Goal: Task Accomplishment & Management: Book appointment/travel/reservation

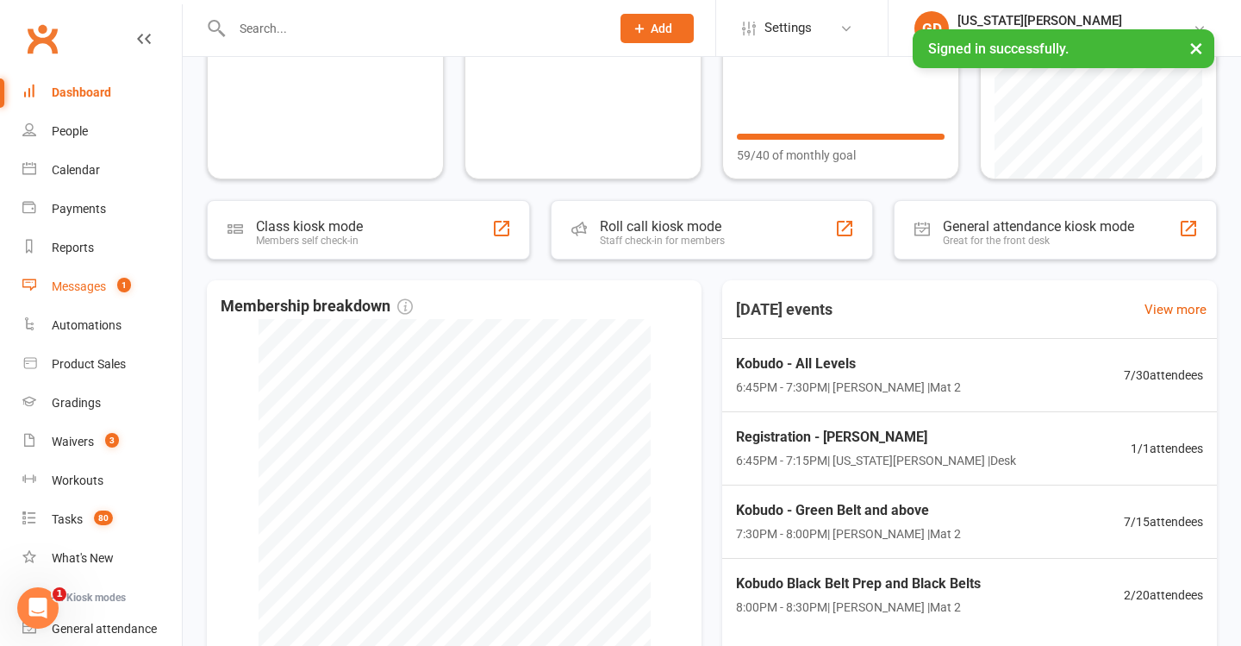
click at [115, 303] on link "Messages 1" at bounding box center [101, 286] width 159 height 39
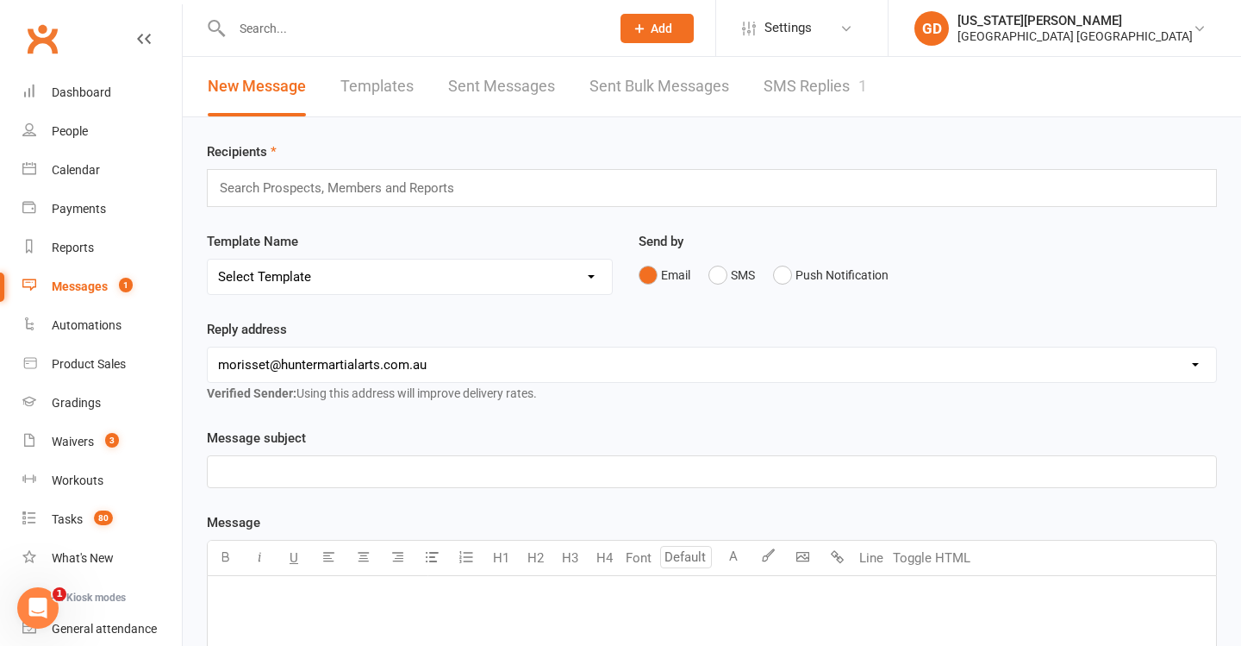
click at [816, 98] on link "SMS Replies 1" at bounding box center [815, 86] width 103 height 59
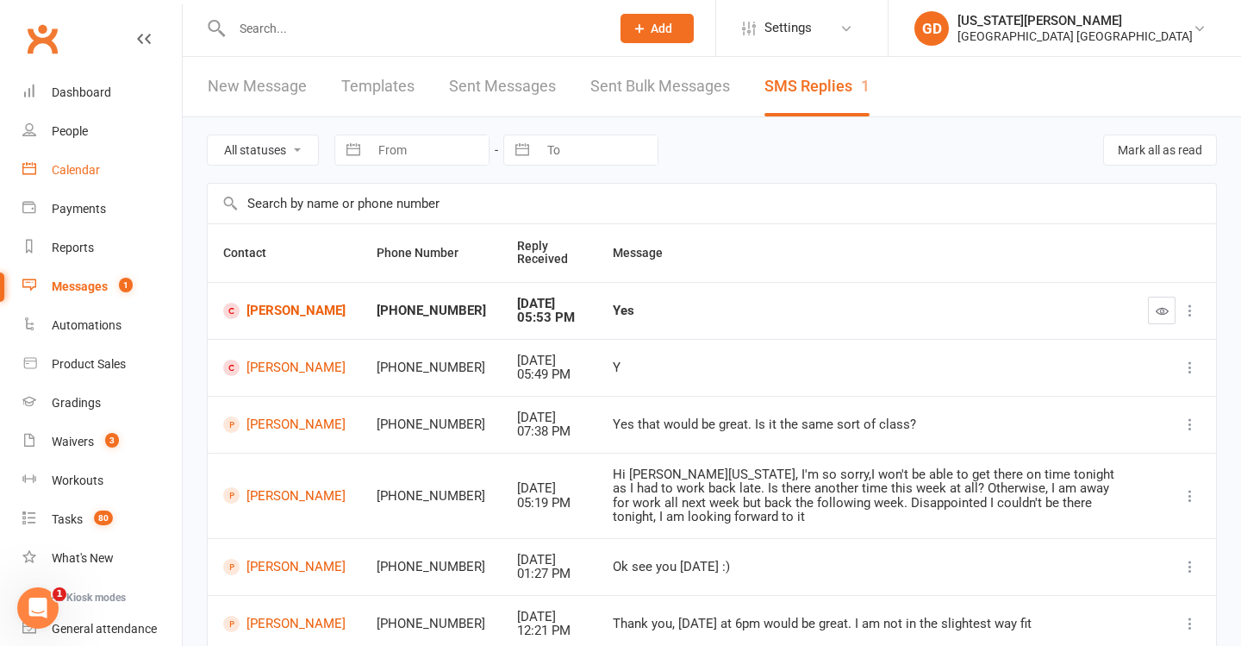
click at [122, 172] on link "Calendar" at bounding box center [101, 170] width 159 height 39
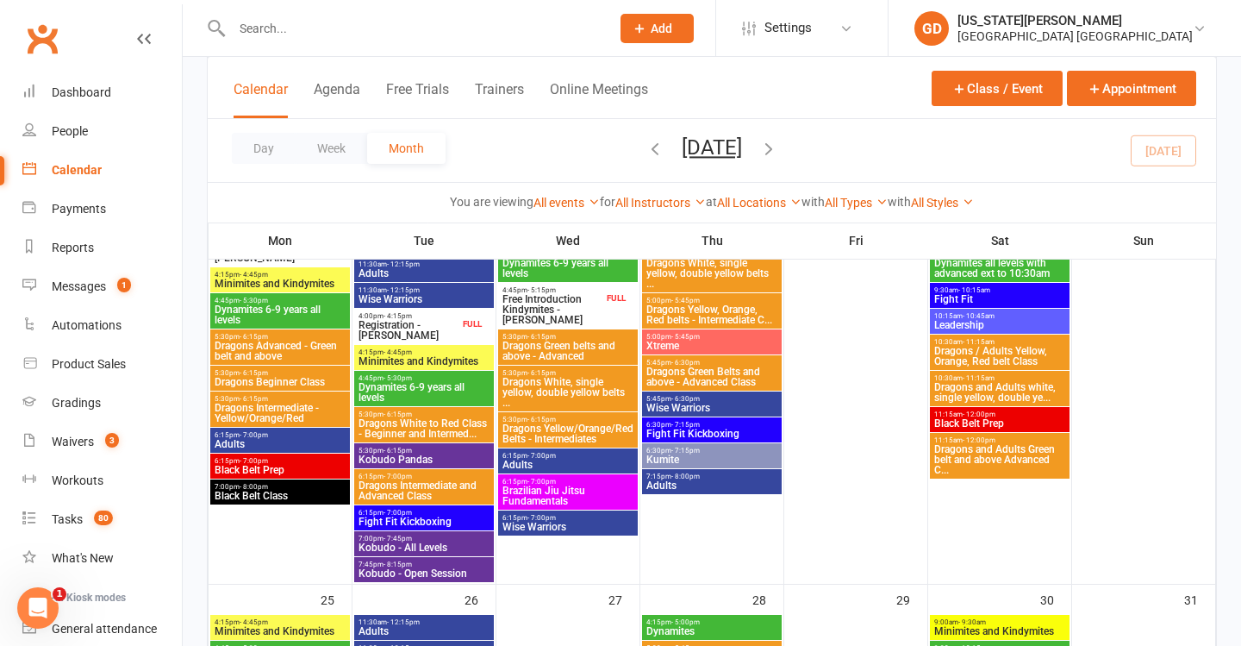
scroll to position [1539, 0]
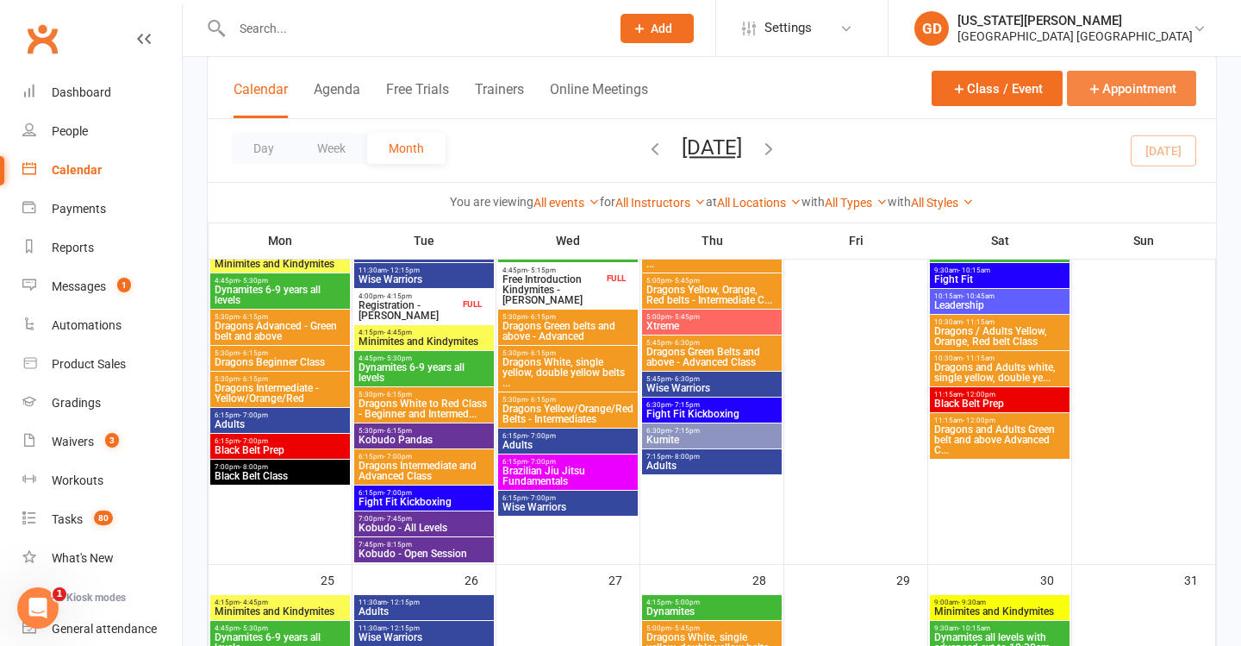
click at [1143, 90] on button "Appointment" at bounding box center [1131, 88] width 129 height 35
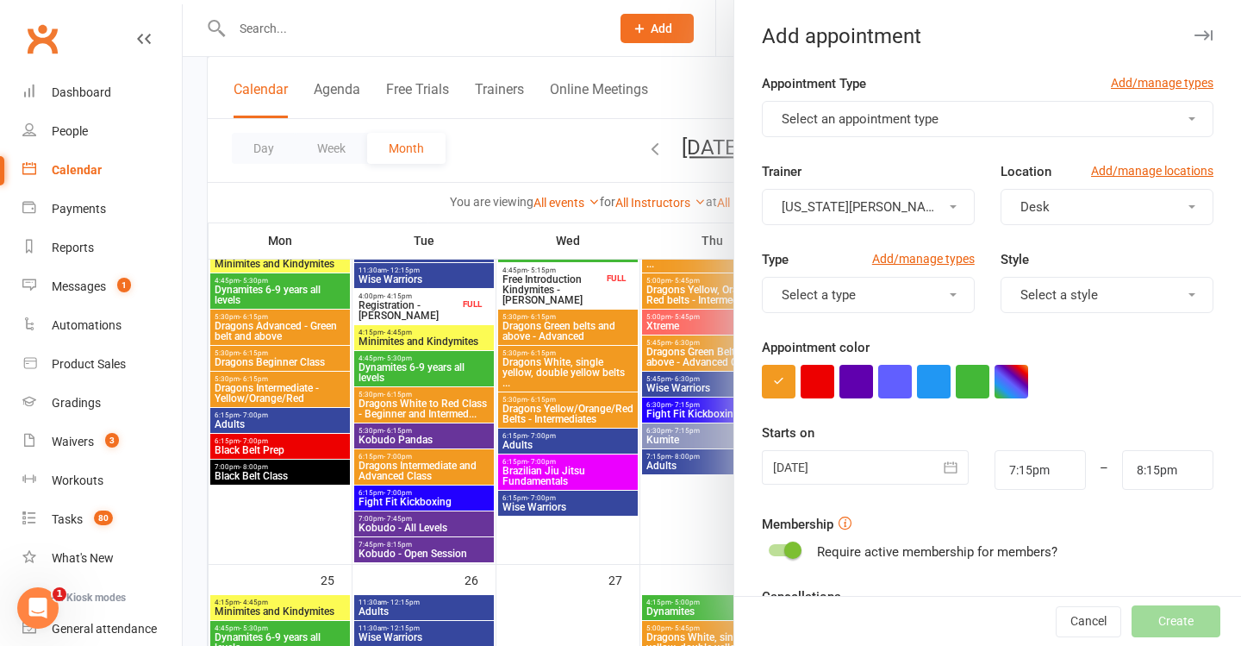
click at [917, 124] on span "Select an appointment type" at bounding box center [860, 119] width 157 height 16
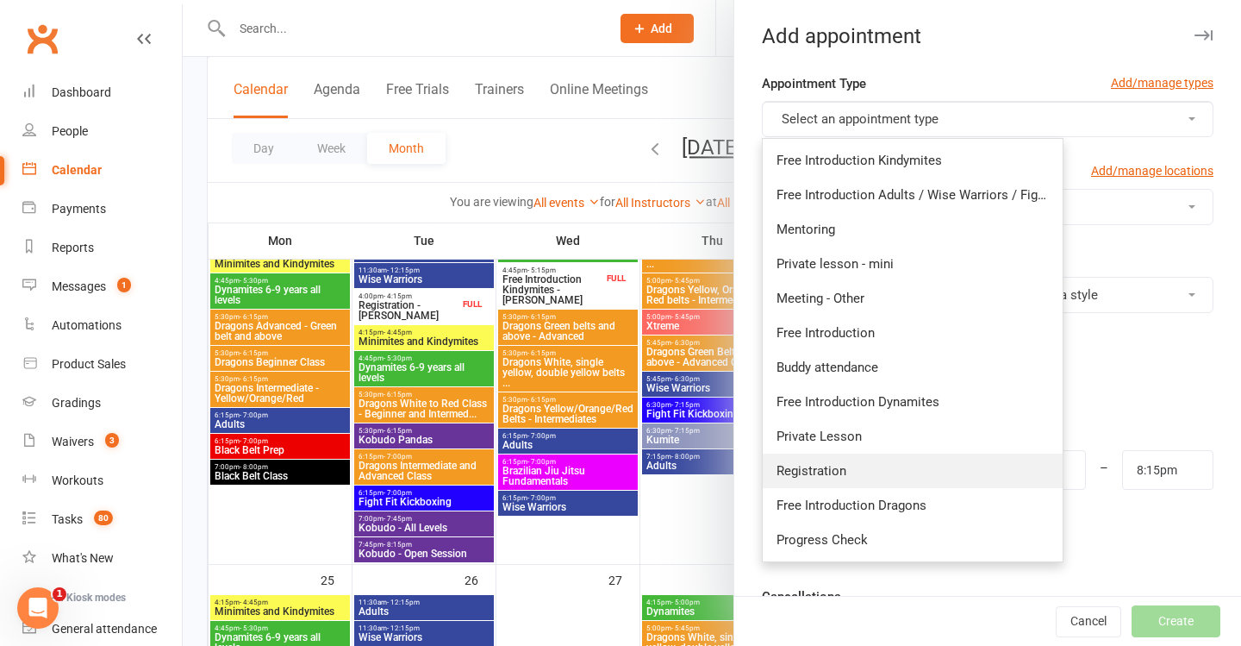
click at [844, 460] on link "Registration" at bounding box center [913, 470] width 300 height 34
type input "7:30pm"
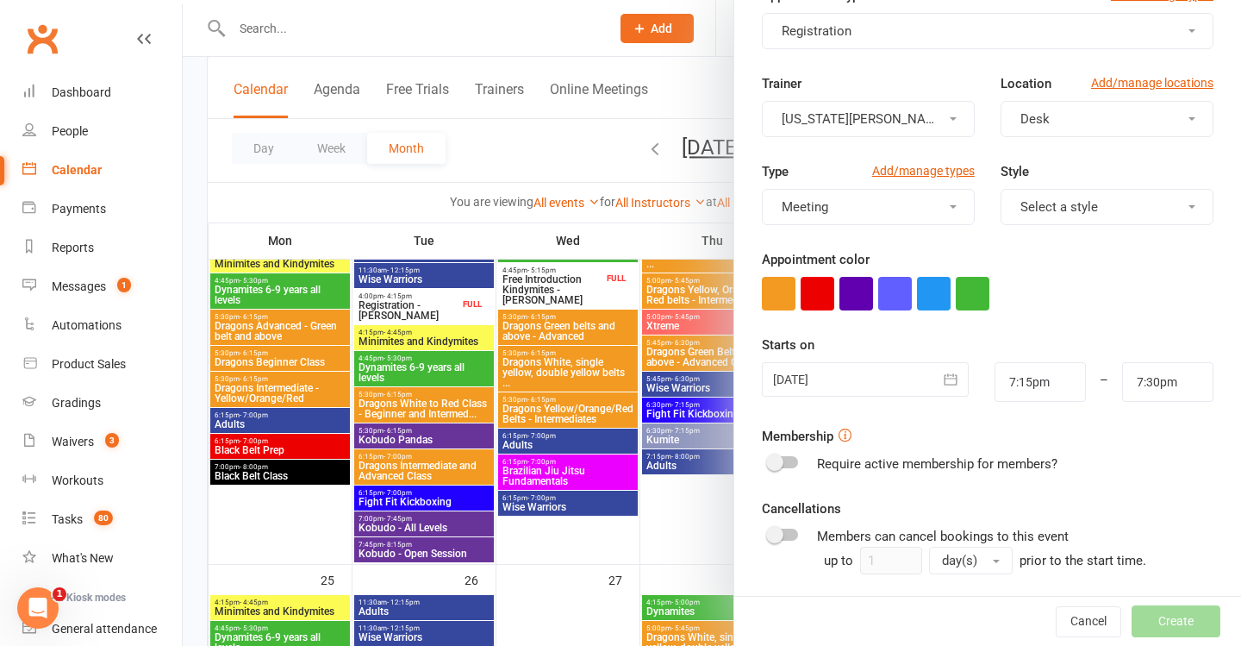
click at [833, 377] on div at bounding box center [865, 379] width 207 height 34
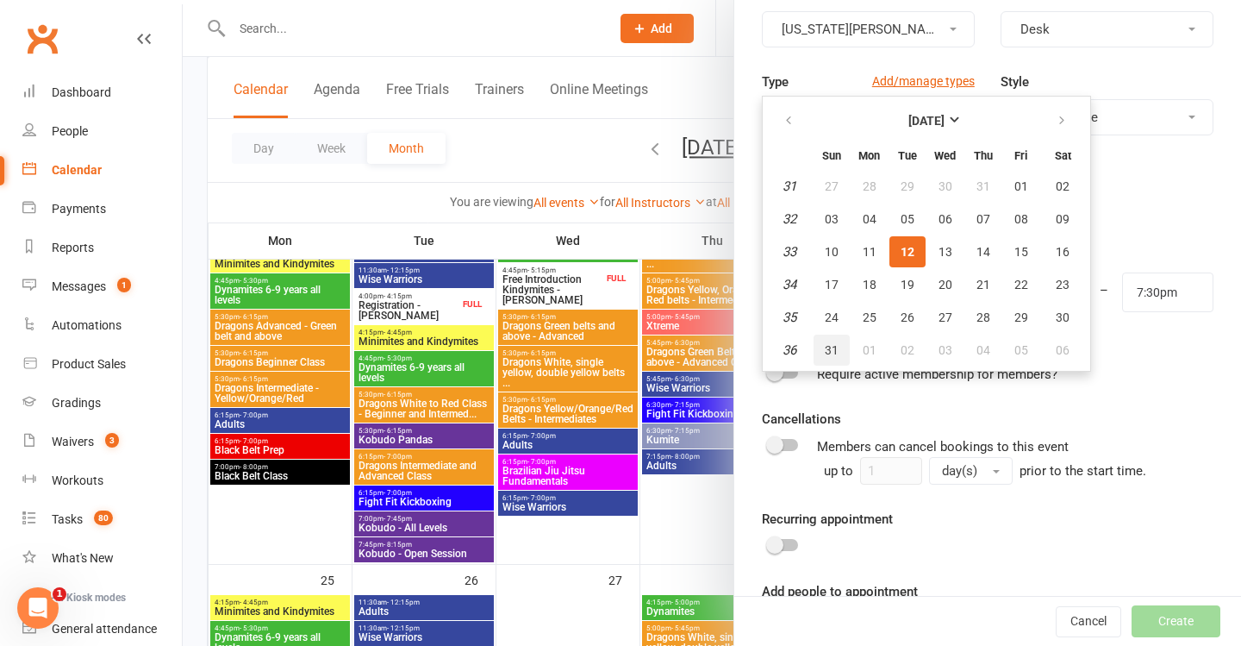
scroll to position [178, 0]
click at [919, 288] on button "19" at bounding box center [907, 283] width 36 height 31
type input "19 Aug 2025"
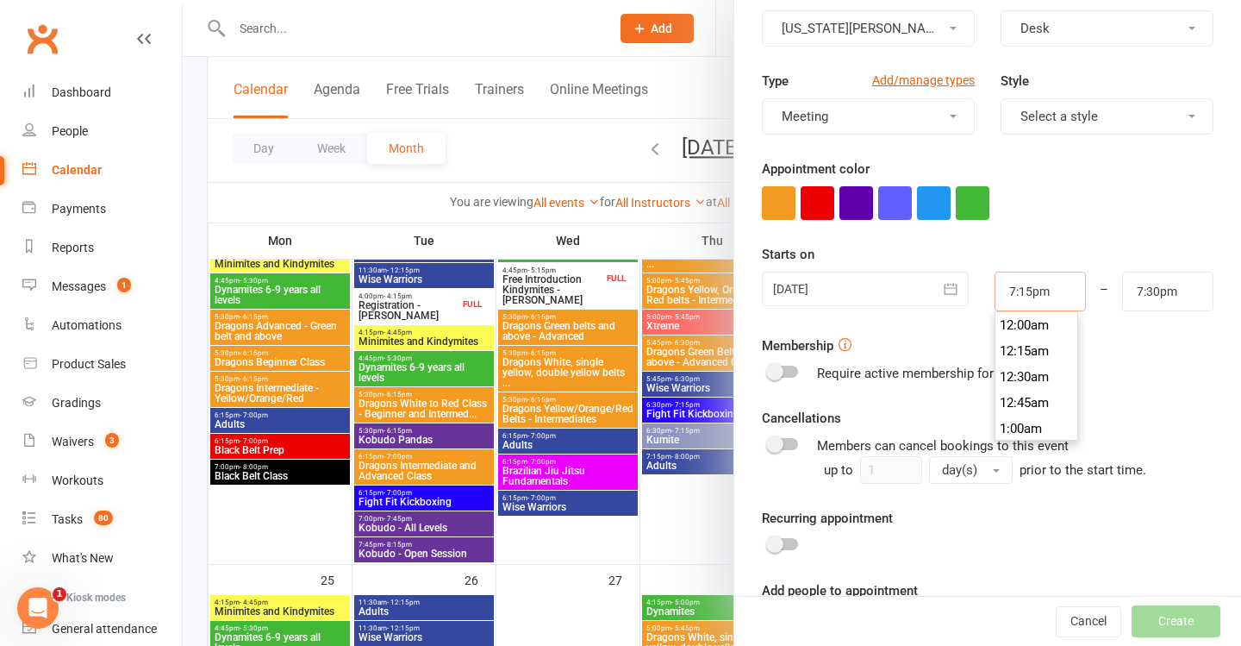
scroll to position [1965, 0]
drag, startPoint x: 1064, startPoint y: 296, endPoint x: 948, endPoint y: 289, distance: 116.6
click at [948, 289] on div "19 Aug 2025 August 2025 Sun Mon Tue Wed Thu Fri Sat 31 27 28 29 30 31 01 02 32 …" at bounding box center [987, 291] width 477 height 40
type input "7:00pm"
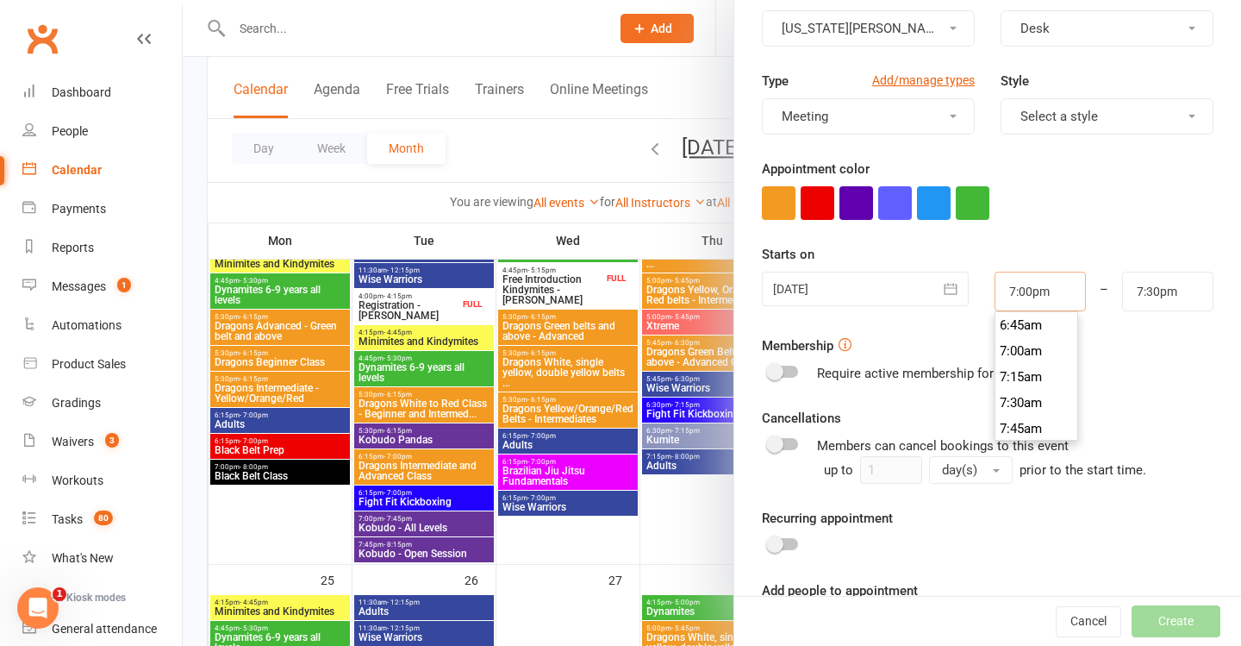
scroll to position [0, 0]
click at [1159, 287] on input "7:30pm" at bounding box center [1167, 291] width 91 height 40
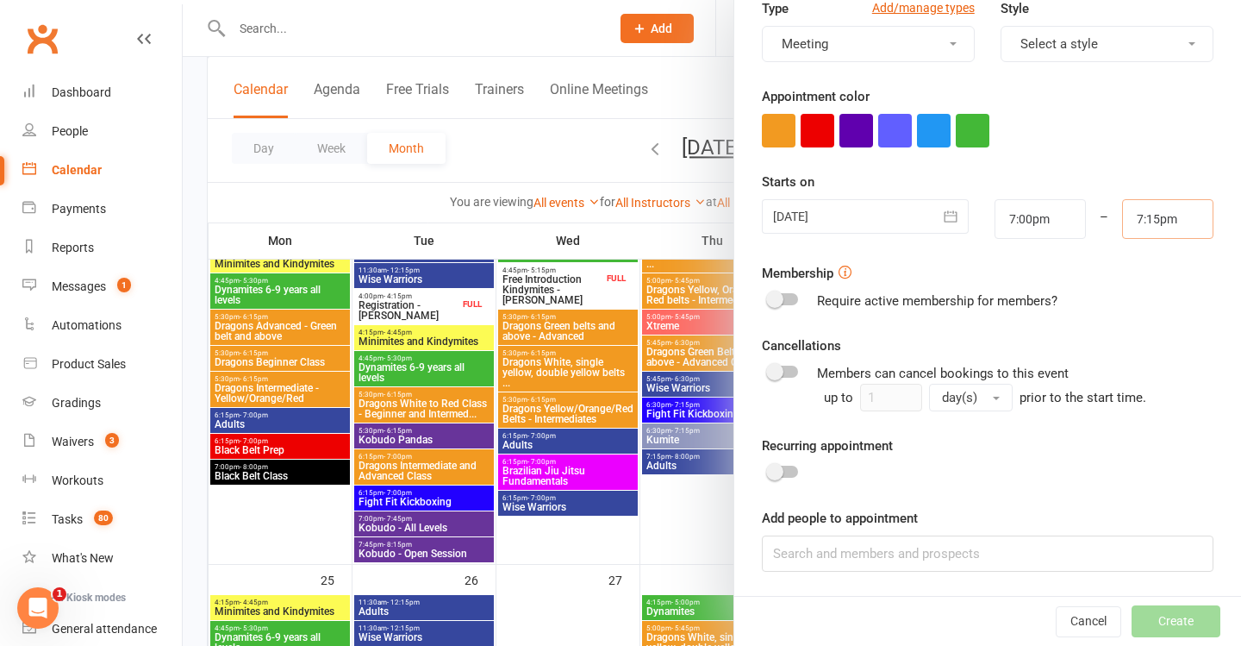
scroll to position [250, 0]
type input "7:15pm"
click at [900, 538] on input at bounding box center [988, 554] width 452 height 36
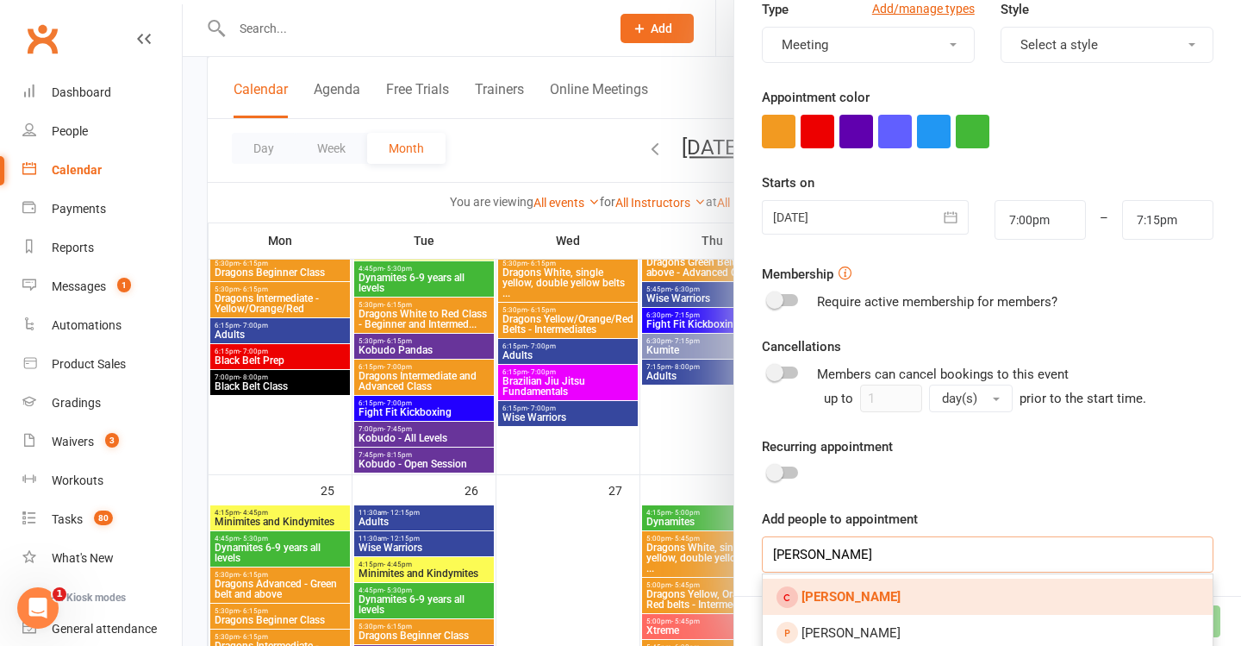
type input "Colin kerr"
click at [894, 600] on link "[PERSON_NAME]" at bounding box center [988, 596] width 450 height 36
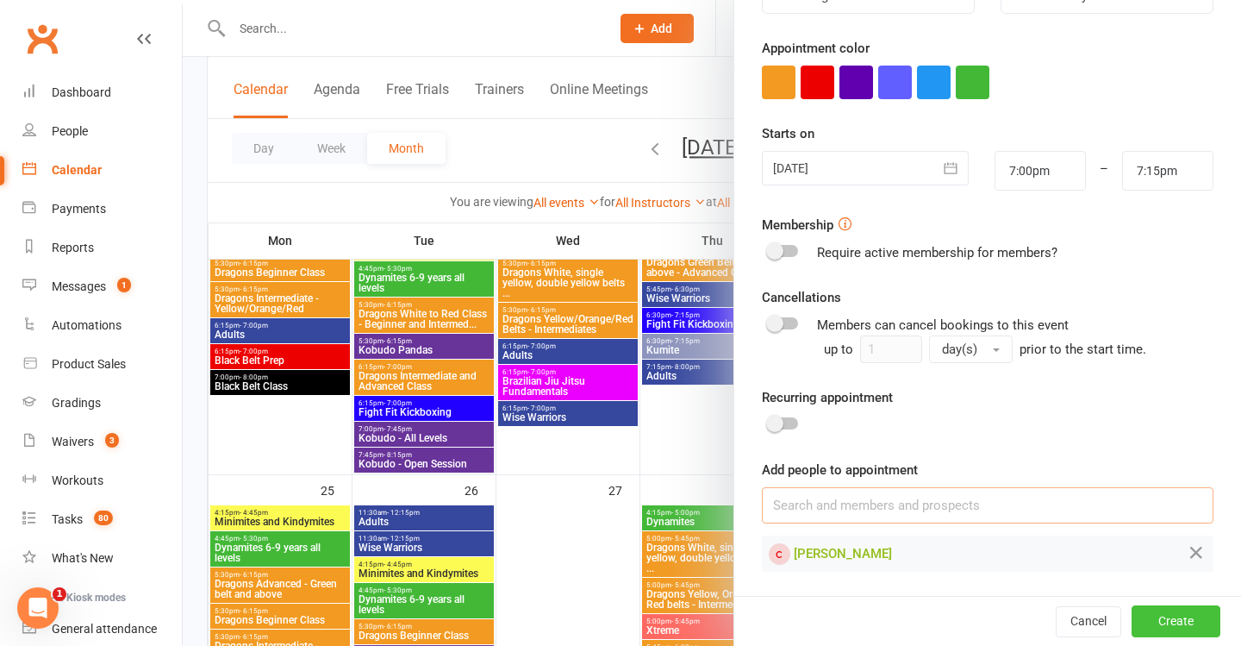
scroll to position [298, 0]
click at [1157, 621] on button "Create" at bounding box center [1176, 621] width 89 height 31
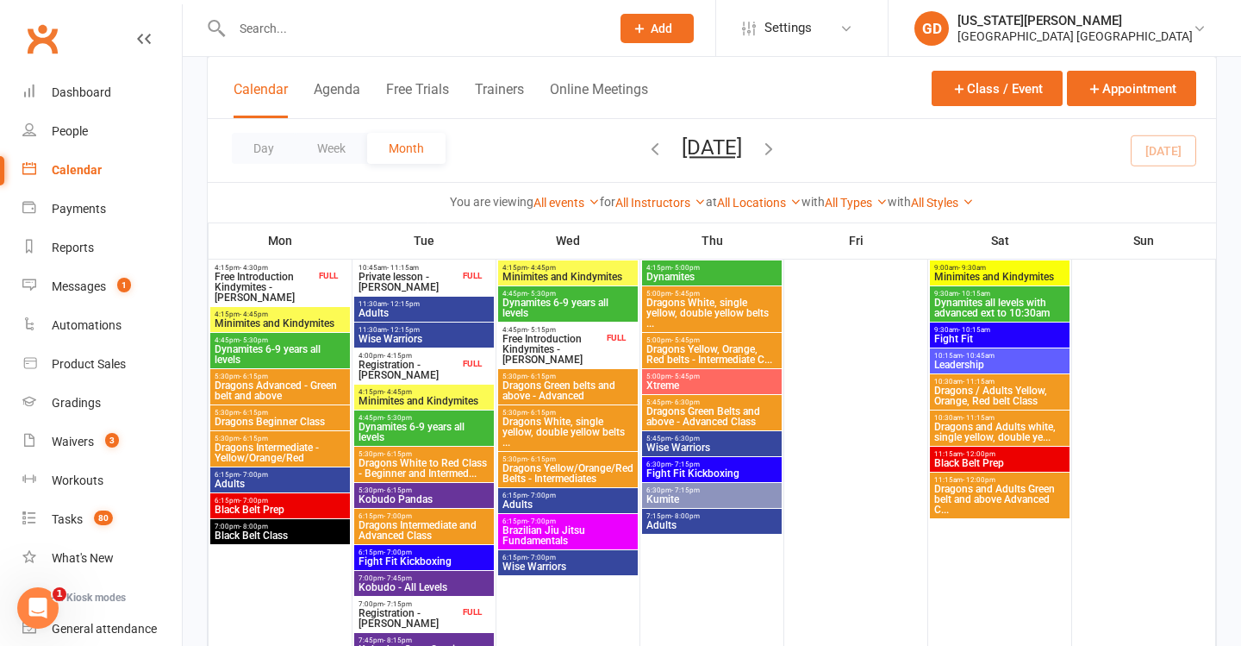
scroll to position [1477, 0]
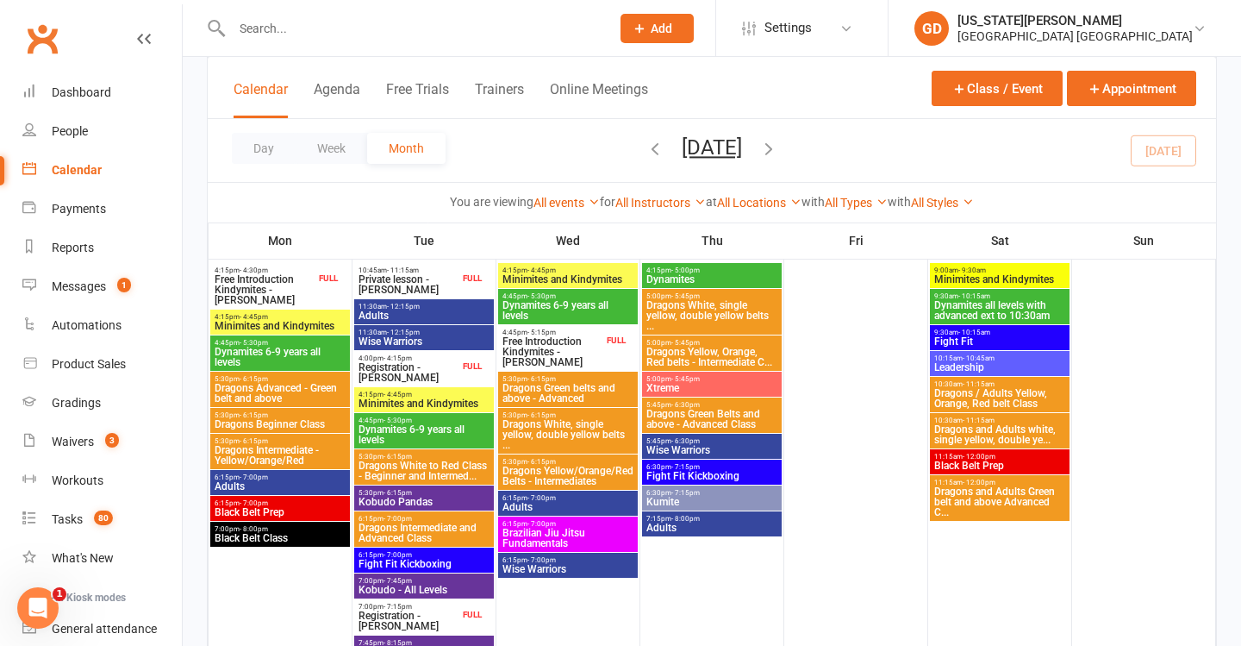
click at [419, 565] on span "Fight Fit Kickboxing" at bounding box center [424, 564] width 133 height 10
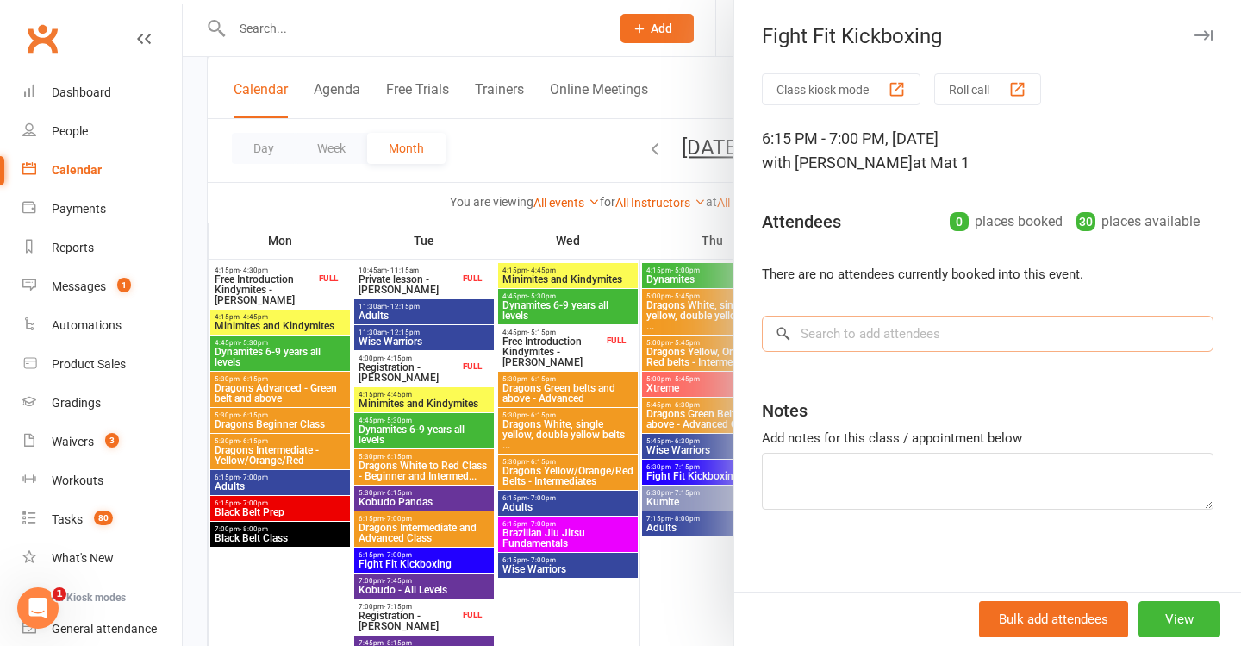
click at [864, 328] on input "search" at bounding box center [988, 333] width 452 height 36
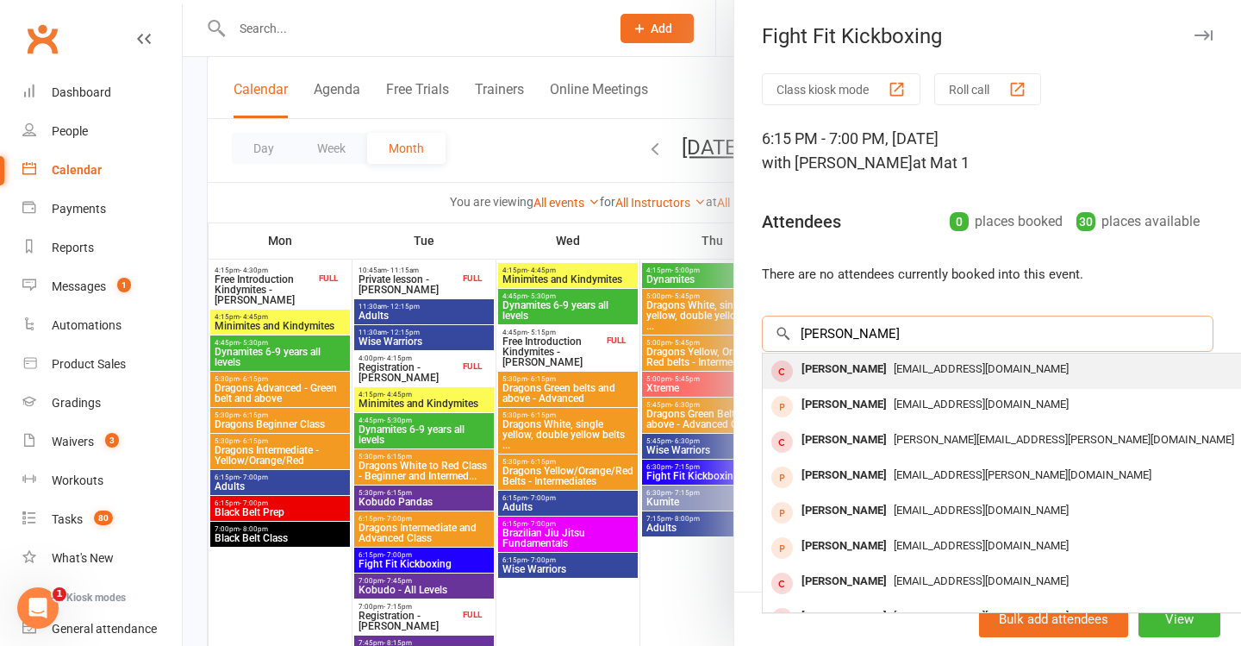
type input "Colin kerr"
click at [894, 372] on span "[EMAIL_ADDRESS][DOMAIN_NAME]" at bounding box center [981, 368] width 175 height 13
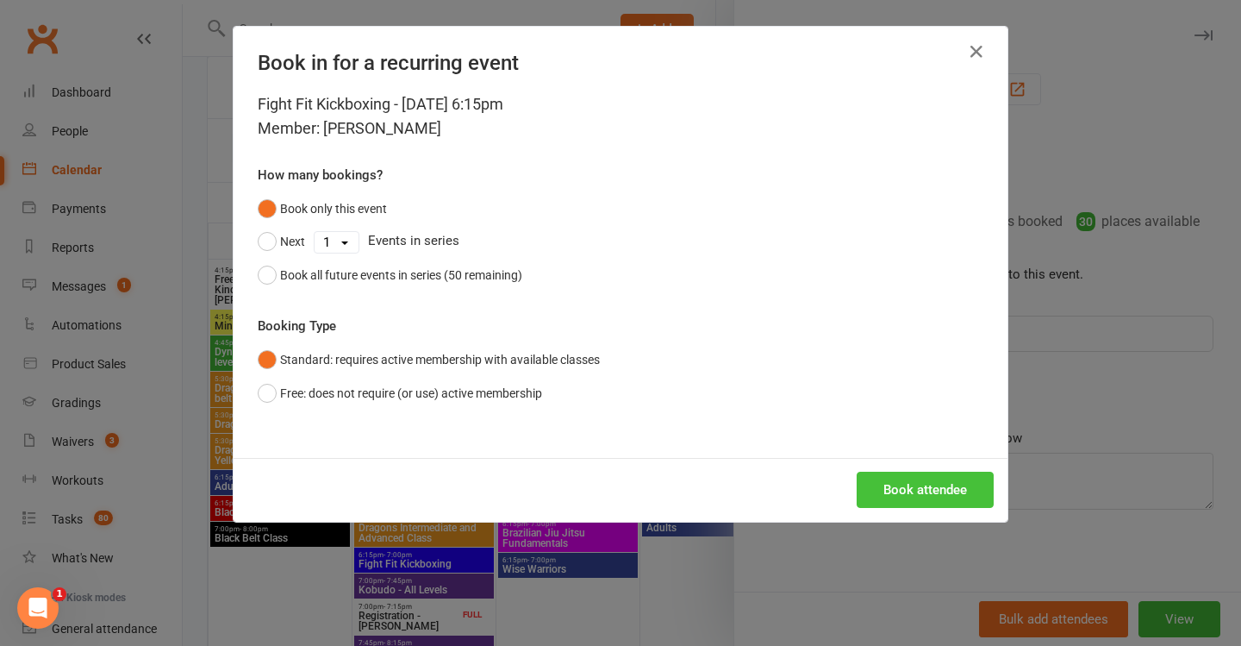
click at [891, 486] on button "Book attendee" at bounding box center [925, 489] width 137 height 36
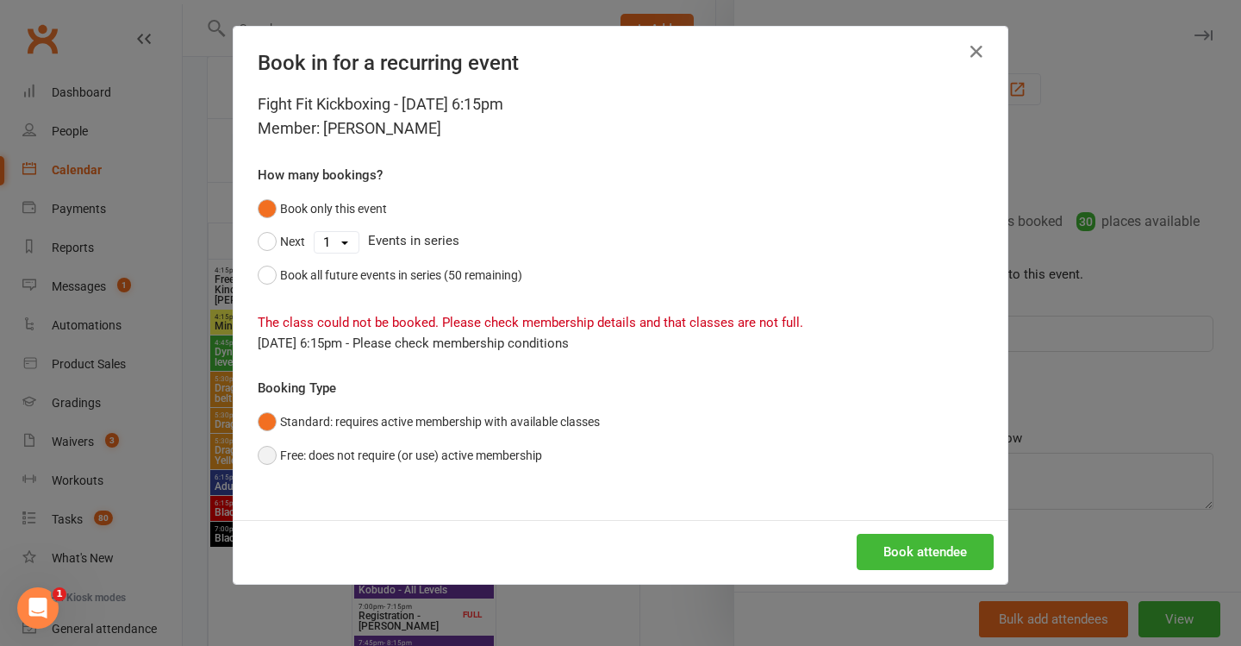
click at [516, 469] on button "Free: does not require (or use) active membership" at bounding box center [400, 455] width 284 height 33
click at [964, 543] on button "Book attendee" at bounding box center [925, 552] width 137 height 36
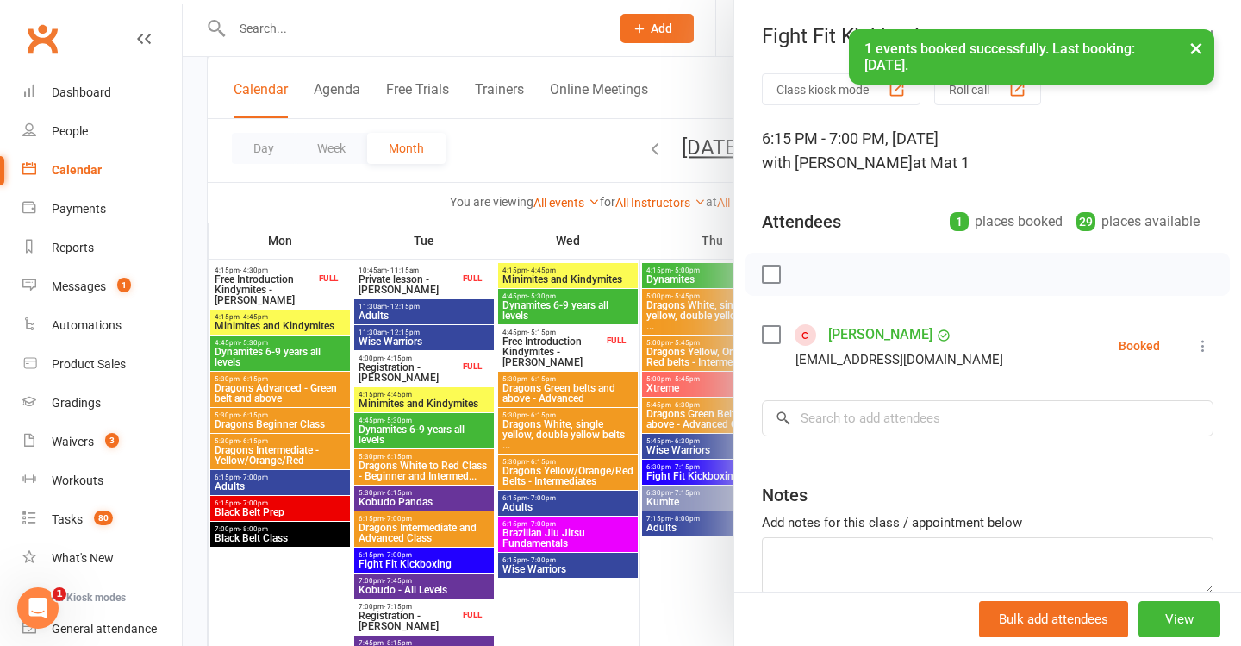
click at [640, 209] on div at bounding box center [712, 323] width 1058 height 646
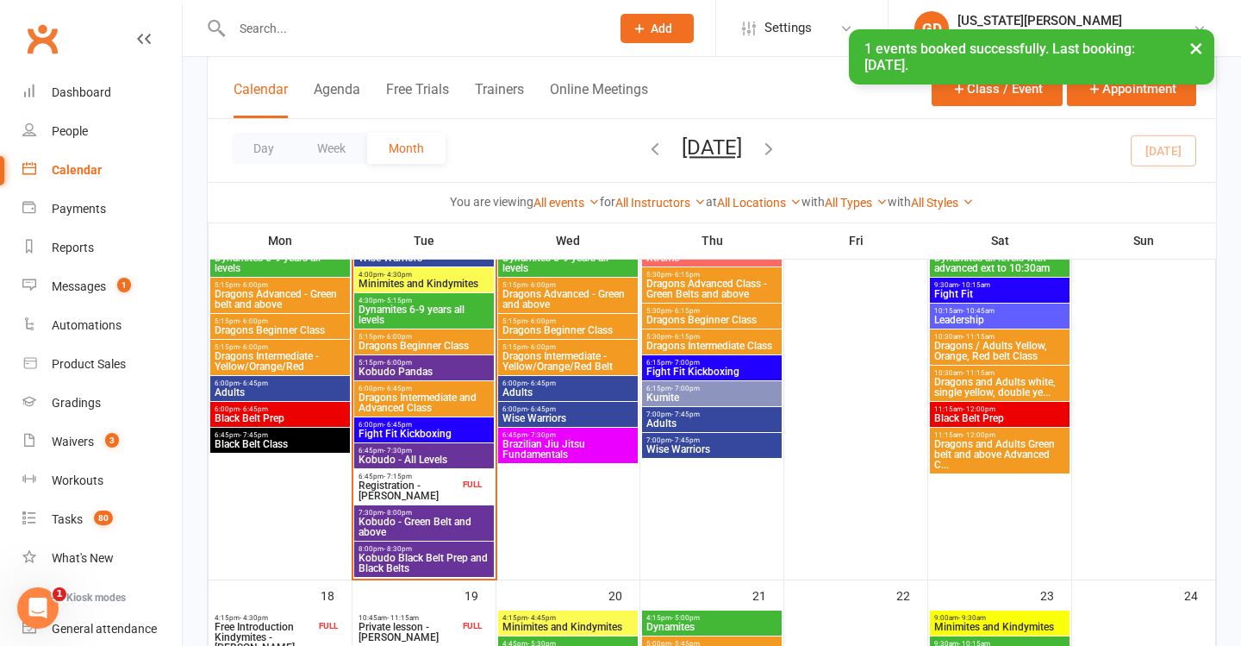
scroll to position [1128, 0]
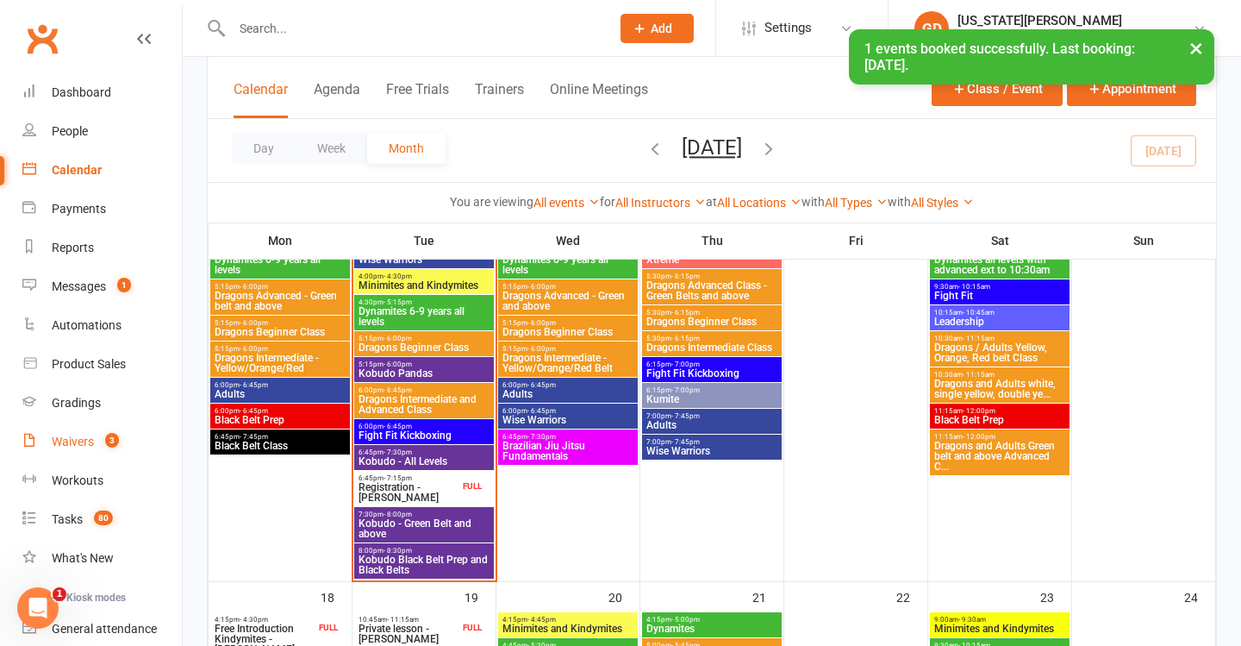
click at [104, 427] on link "Waivers 3" at bounding box center [101, 441] width 159 height 39
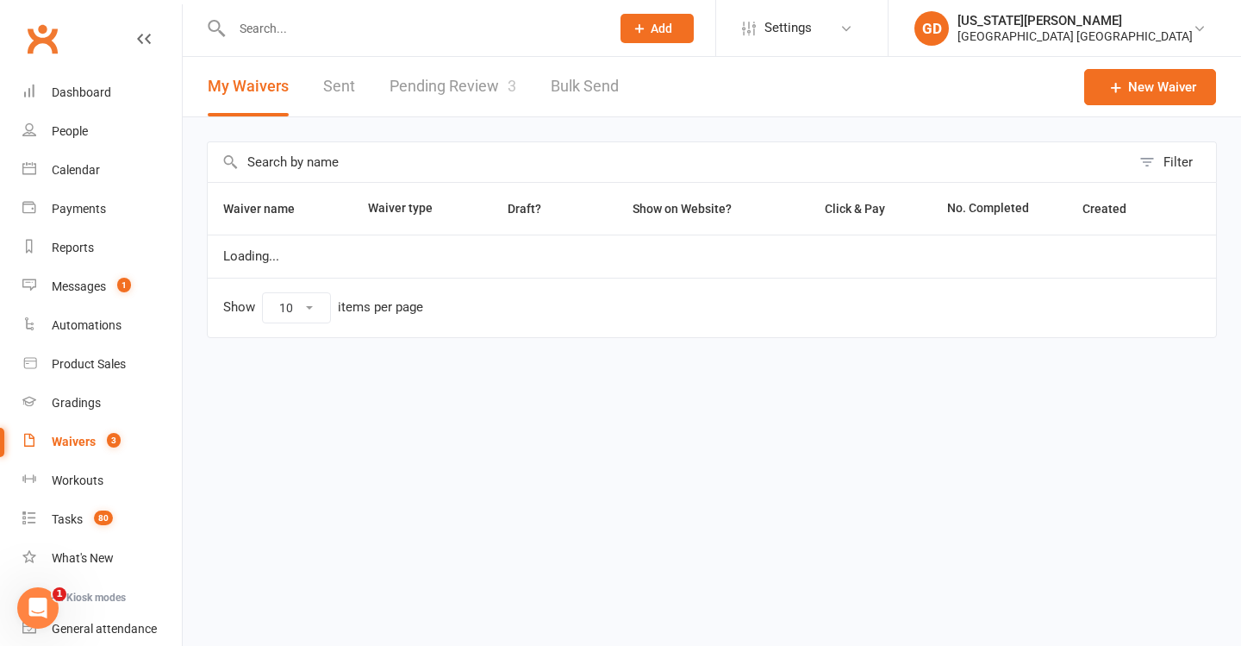
click at [469, 97] on link "Pending Review 3" at bounding box center [453, 86] width 127 height 59
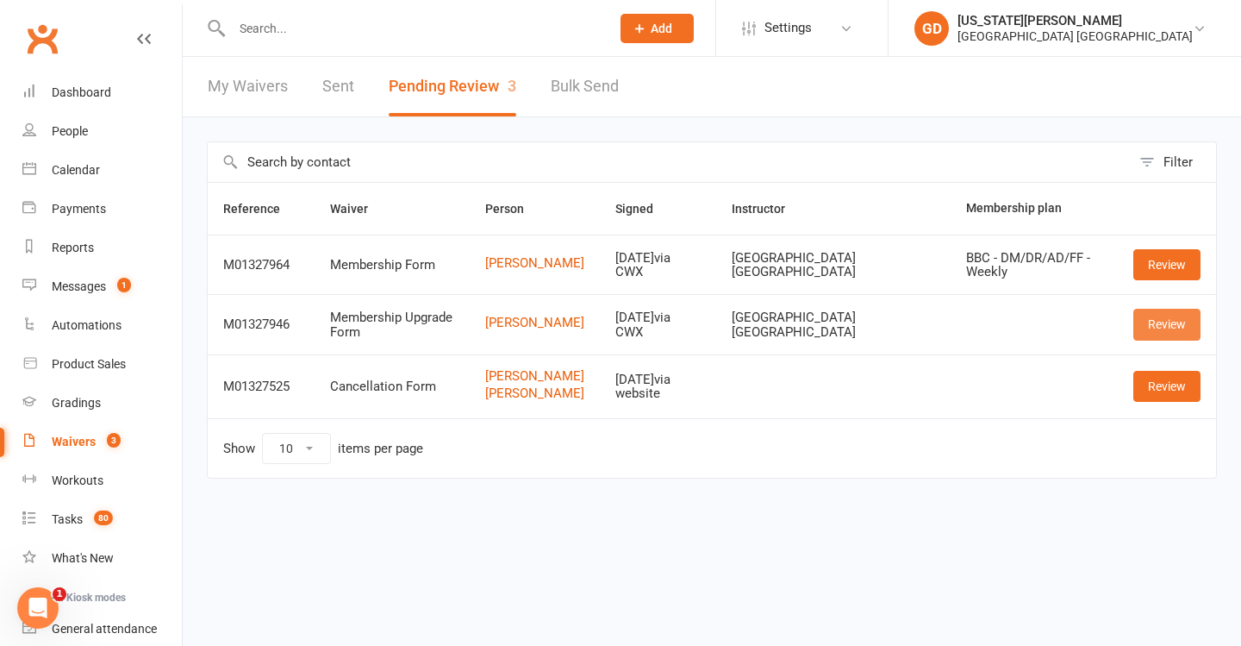
click at [1145, 319] on link "Review" at bounding box center [1166, 324] width 67 height 31
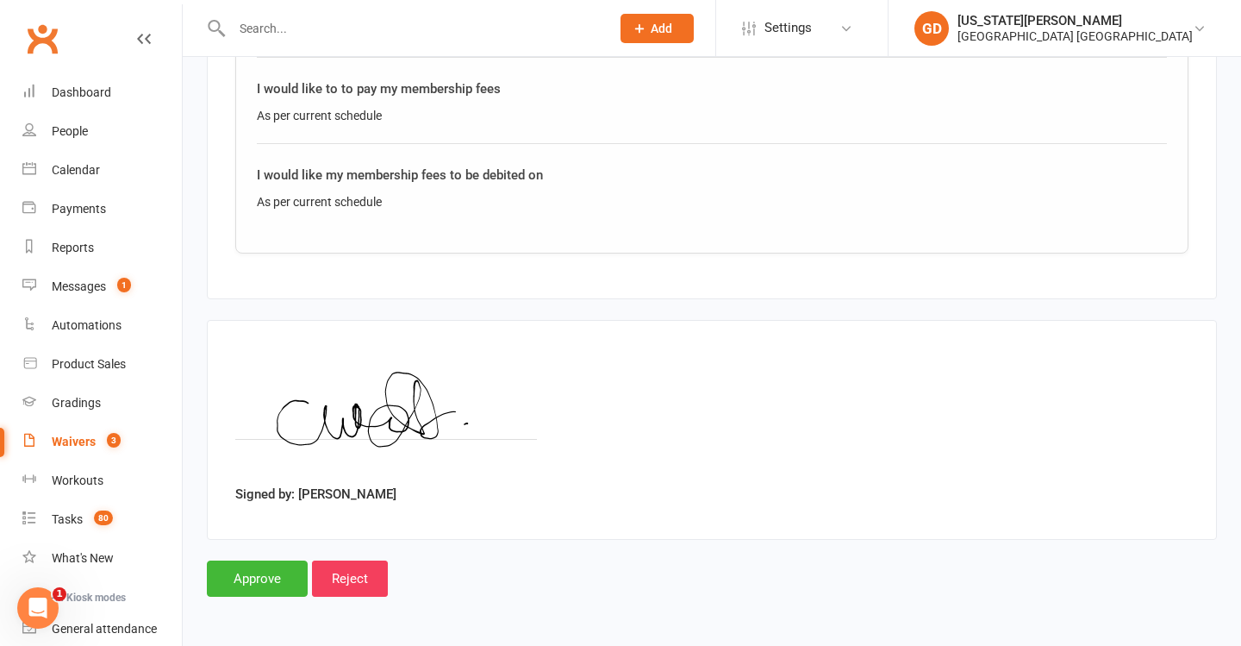
scroll to position [1409, 0]
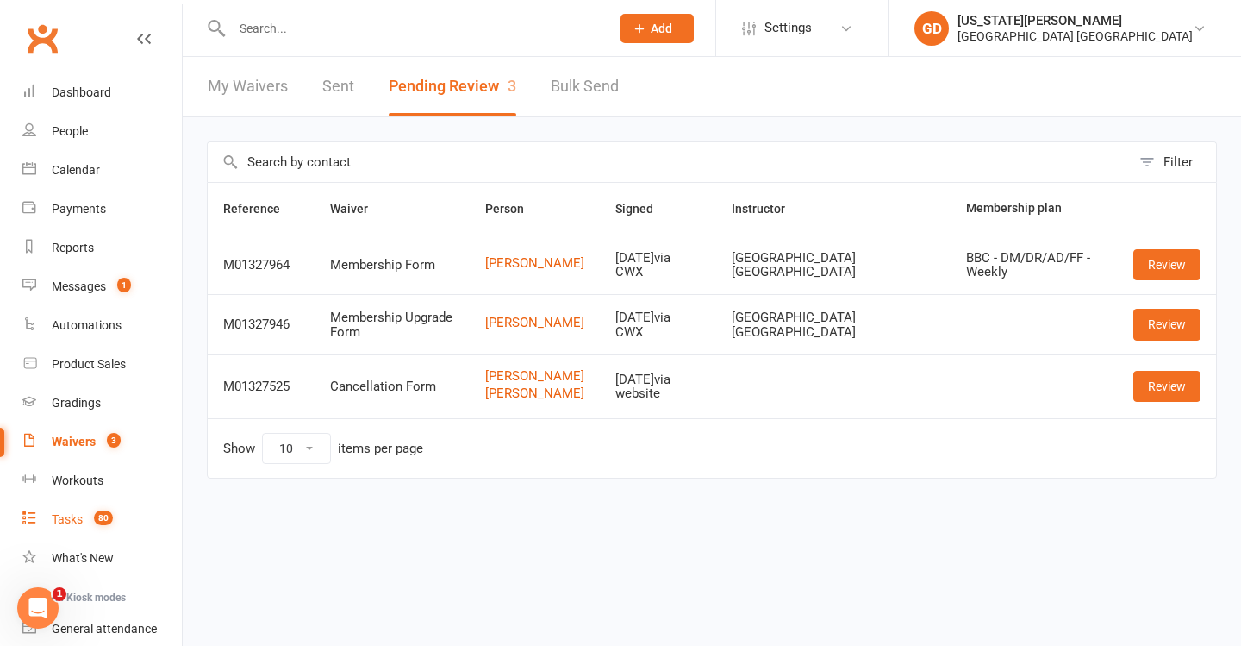
click at [67, 515] on div "Tasks" at bounding box center [67, 519] width 31 height 14
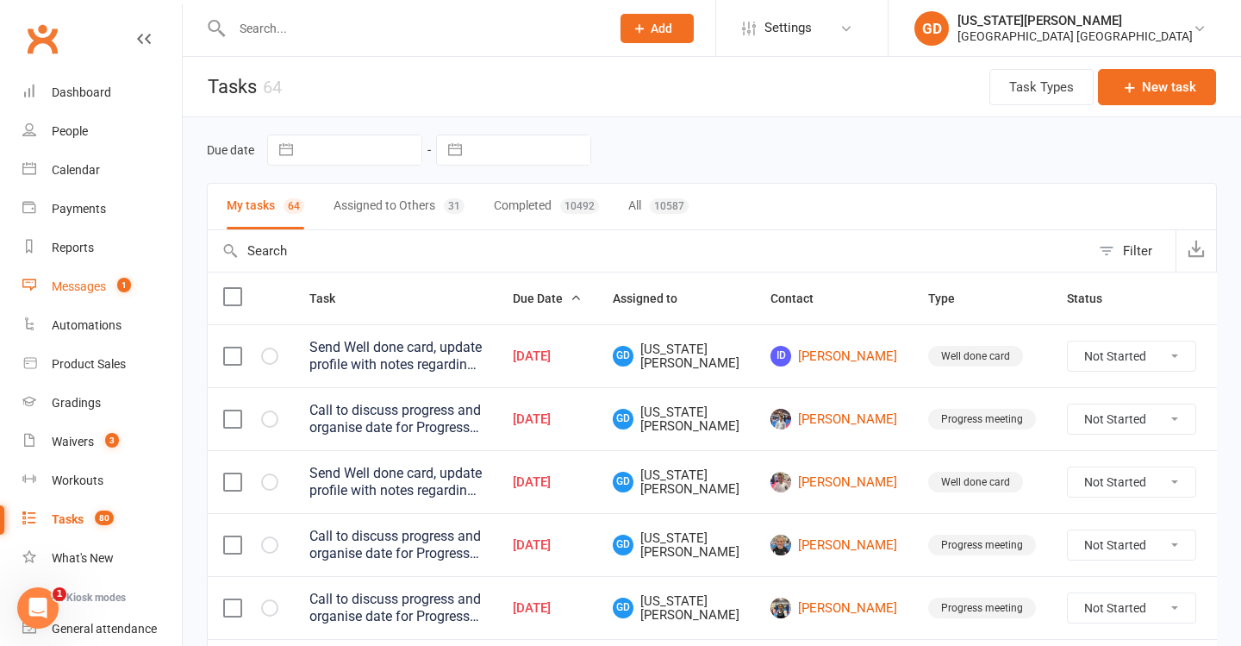
click at [84, 282] on div "Messages" at bounding box center [79, 286] width 54 height 14
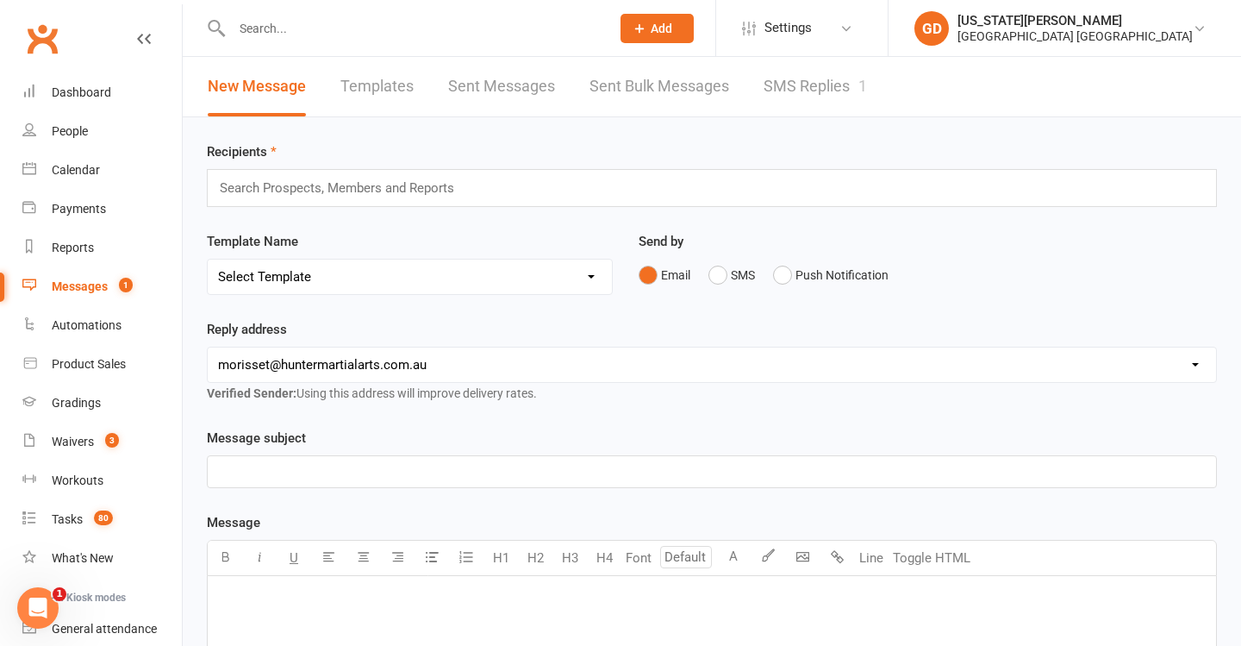
click at [808, 81] on link "SMS Replies 1" at bounding box center [815, 86] width 103 height 59
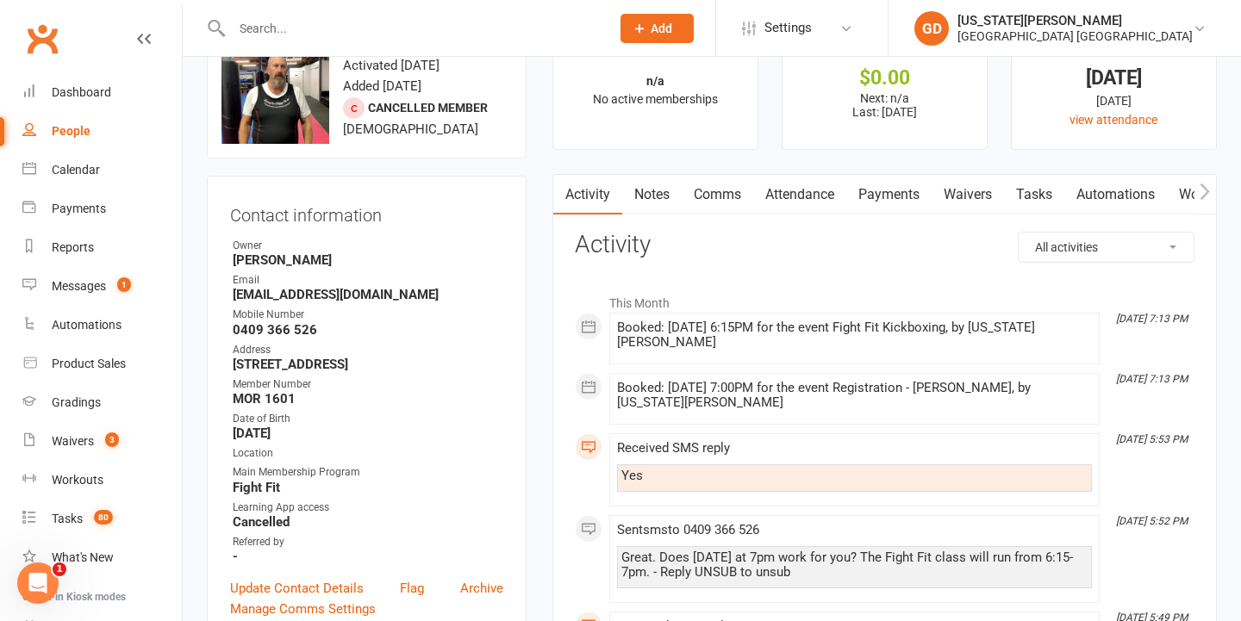
scroll to position [49, 0]
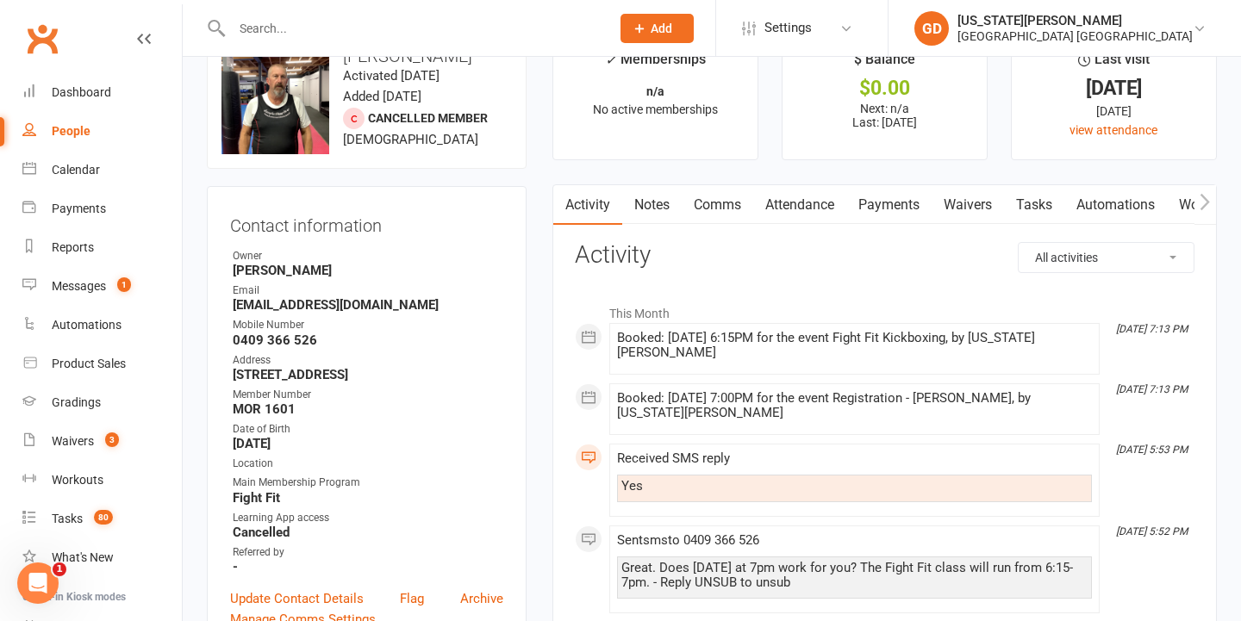
click at [710, 207] on link "Comms" at bounding box center [718, 205] width 72 height 40
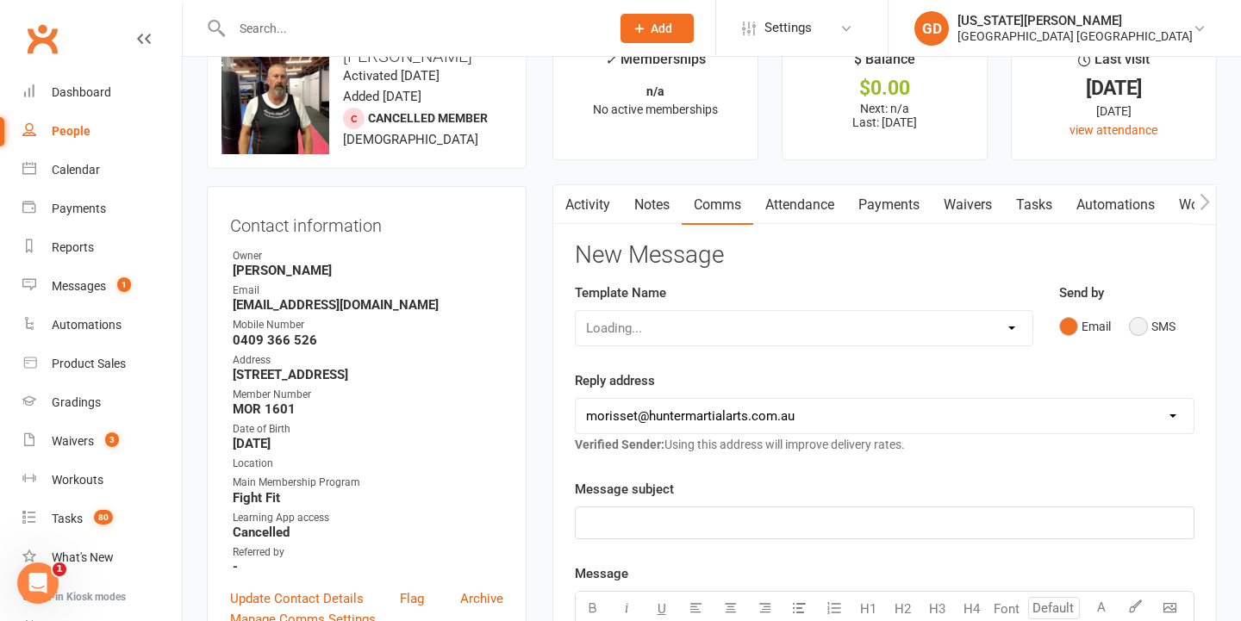
click at [1143, 329] on button "SMS" at bounding box center [1152, 326] width 47 height 33
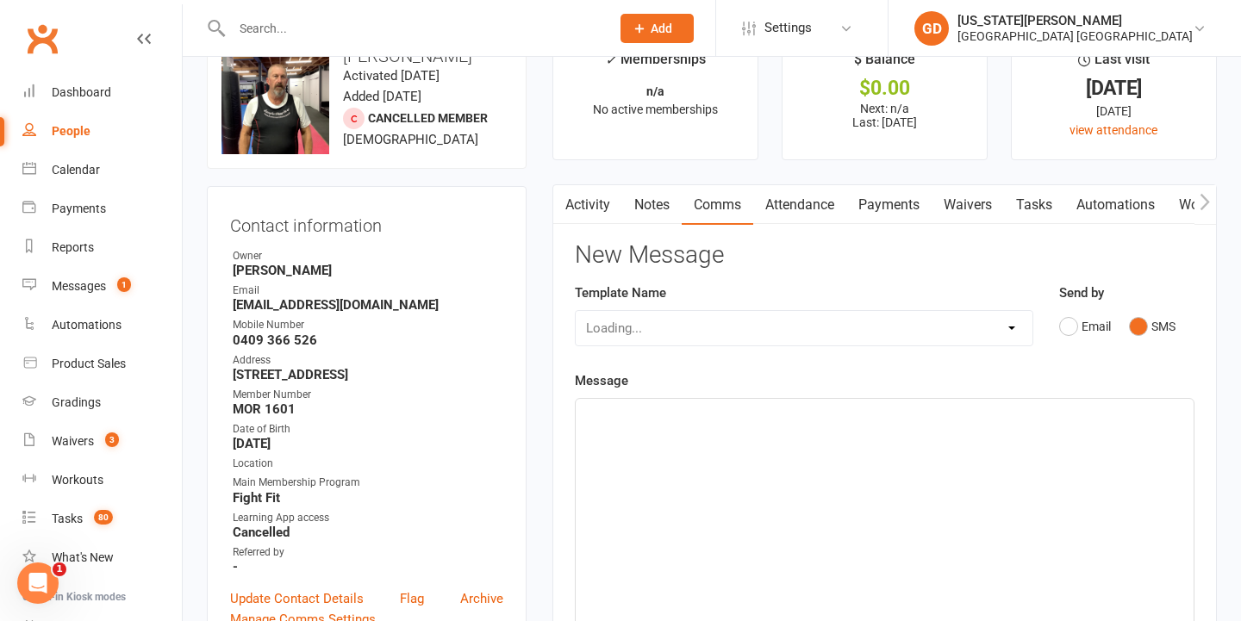
click at [653, 432] on div "﻿" at bounding box center [885, 528] width 618 height 259
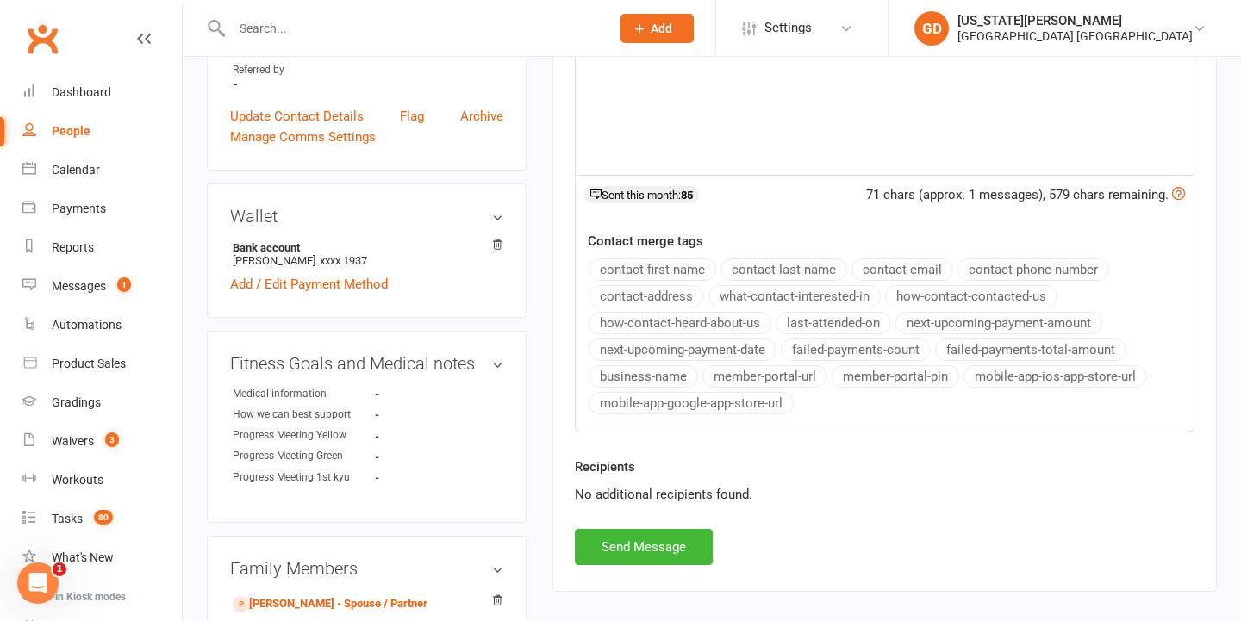
scroll to position [559, 0]
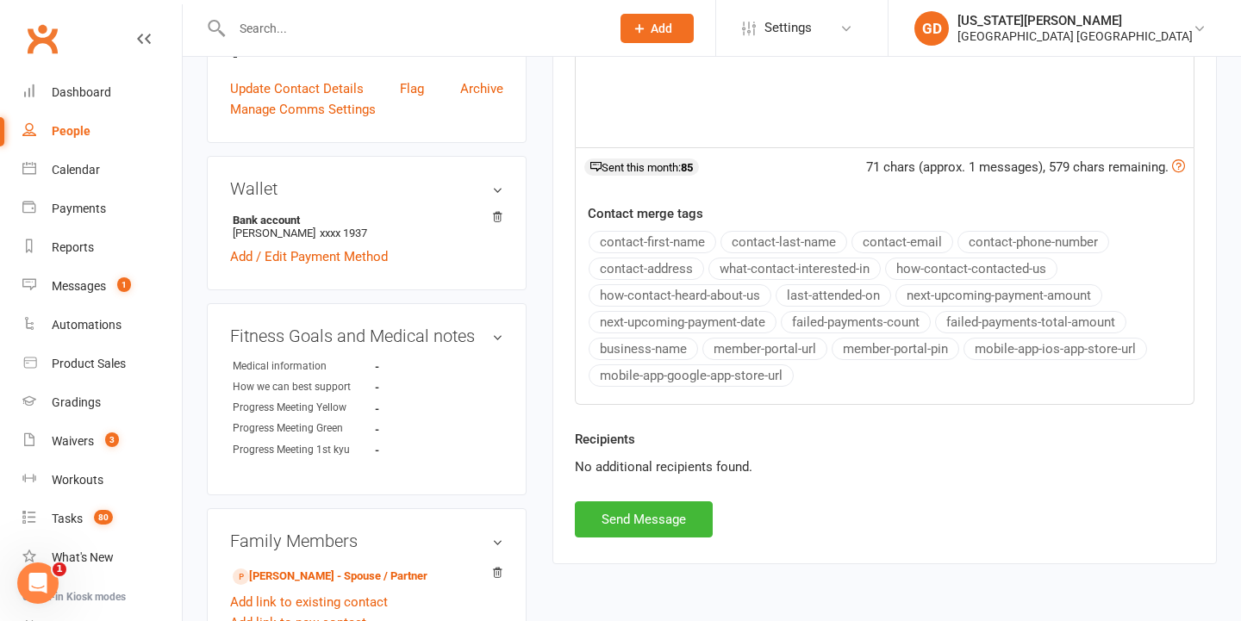
click at [675, 496] on div "Recipients No additional recipients found." at bounding box center [885, 465] width 646 height 72
click at [675, 503] on button "Send Message" at bounding box center [644, 520] width 138 height 36
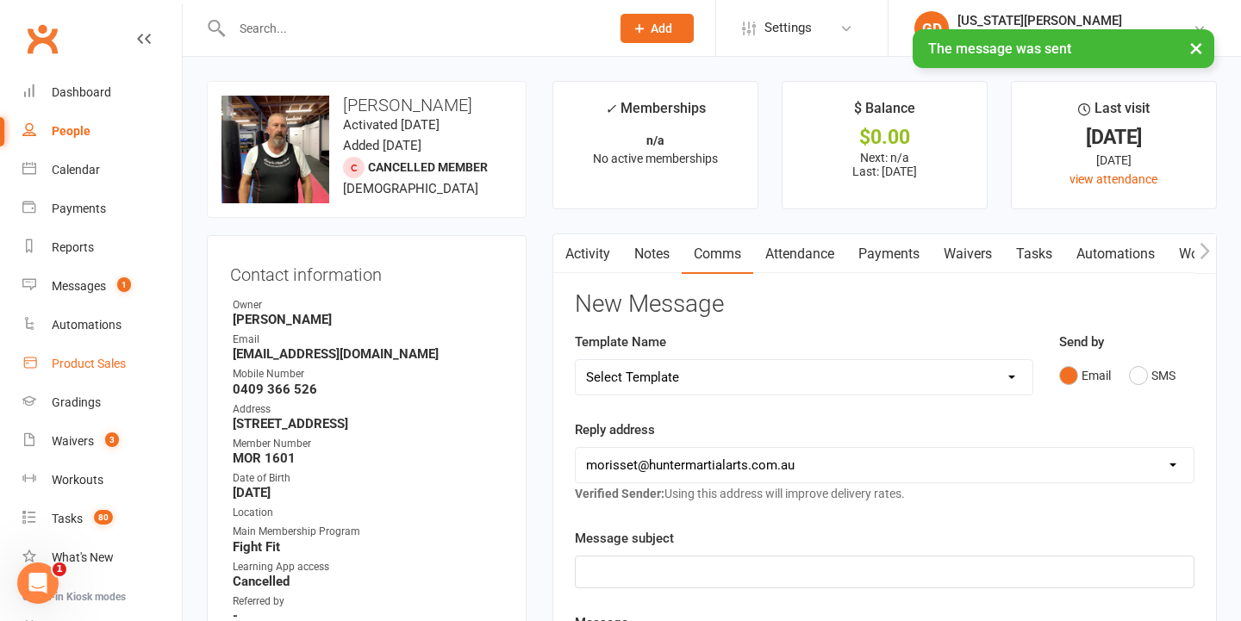
scroll to position [0, 0]
click at [115, 290] on count-badge "1" at bounding box center [120, 286] width 22 height 14
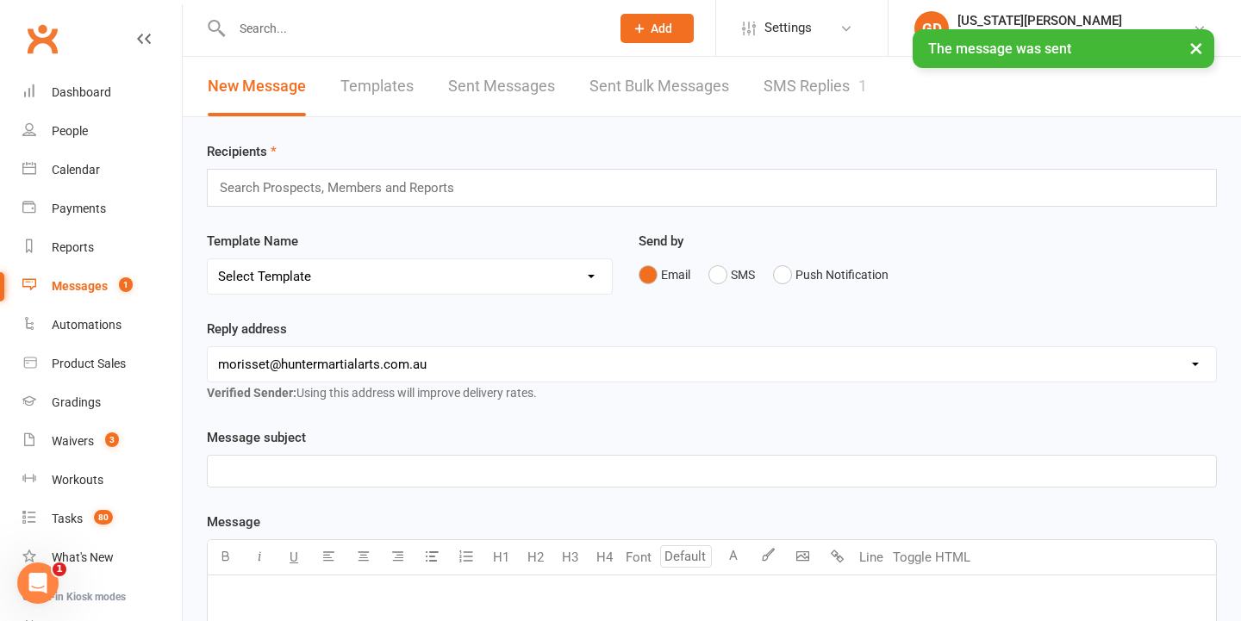
click at [812, 105] on link "SMS Replies 1" at bounding box center [815, 86] width 103 height 59
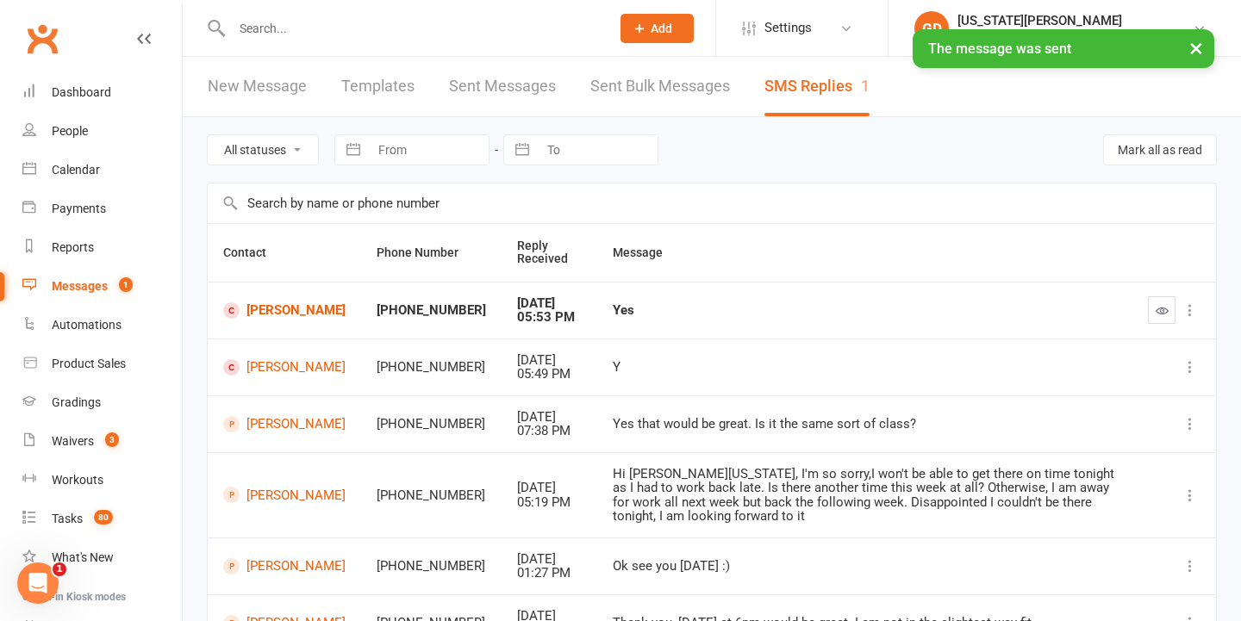
click at [1158, 307] on icon "button" at bounding box center [1162, 310] width 13 height 13
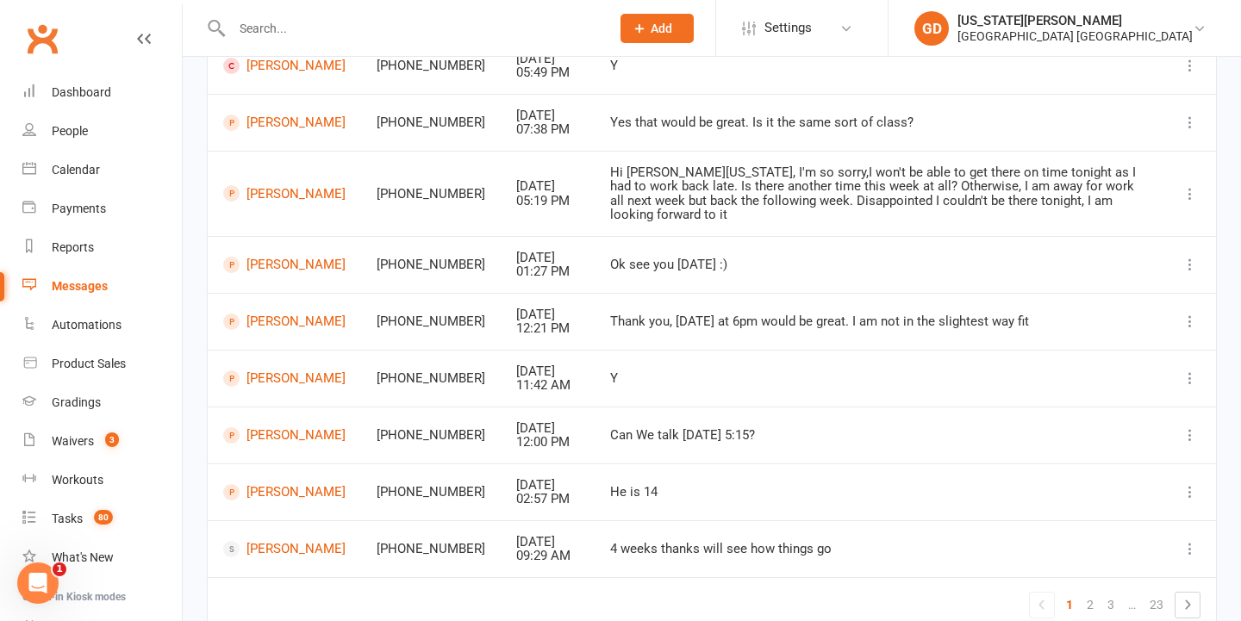
scroll to position [343, 0]
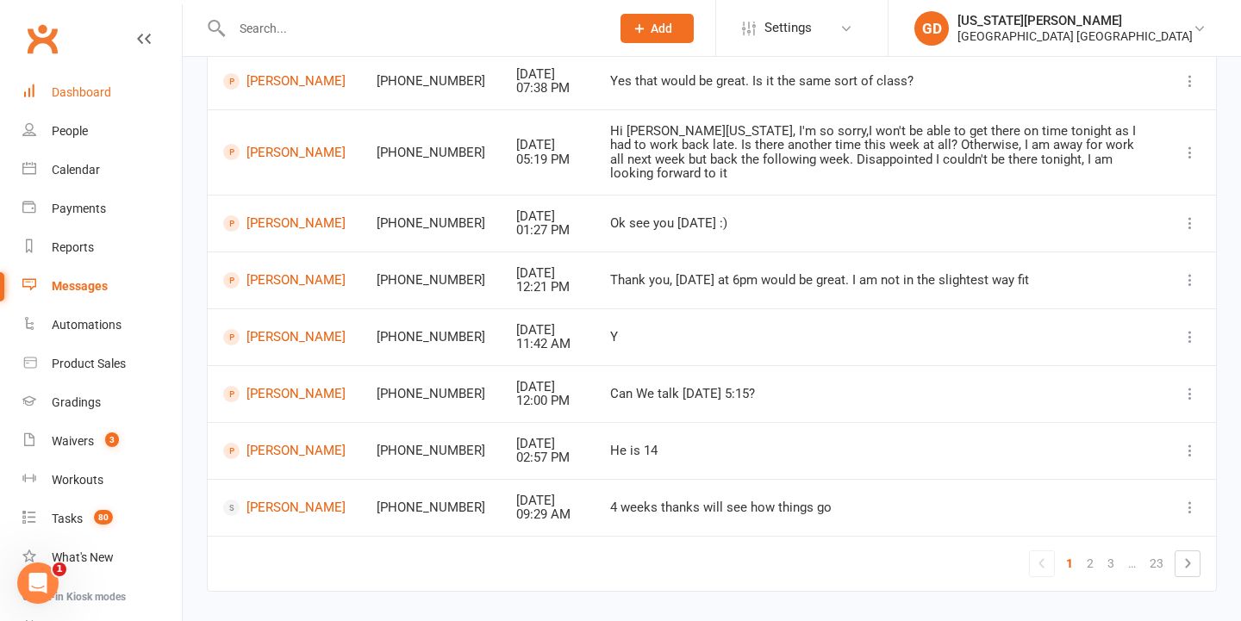
click at [140, 100] on link "Dashboard" at bounding box center [101, 92] width 159 height 39
